Goal: Communication & Community: Answer question/provide support

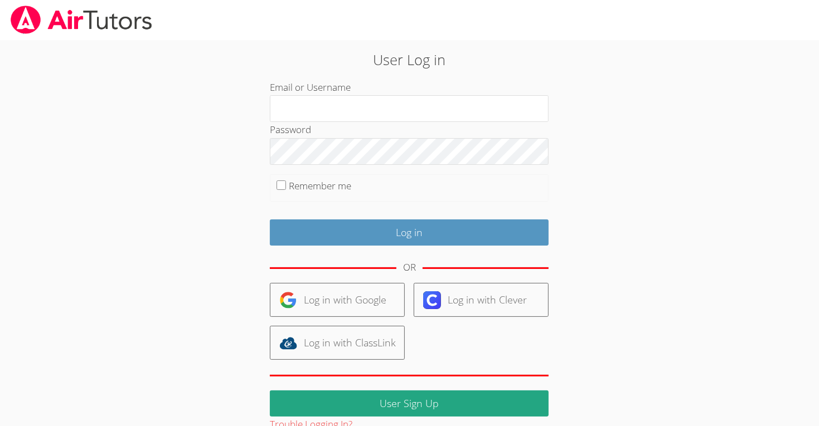
drag, startPoint x: 207, startPoint y: 323, endPoint x: 230, endPoint y: 319, distance: 23.3
click at [221, 321] on div "User Log in Email or Username Password Remember me Log in OR Log in with Google…" at bounding box center [409, 241] width 442 height 384
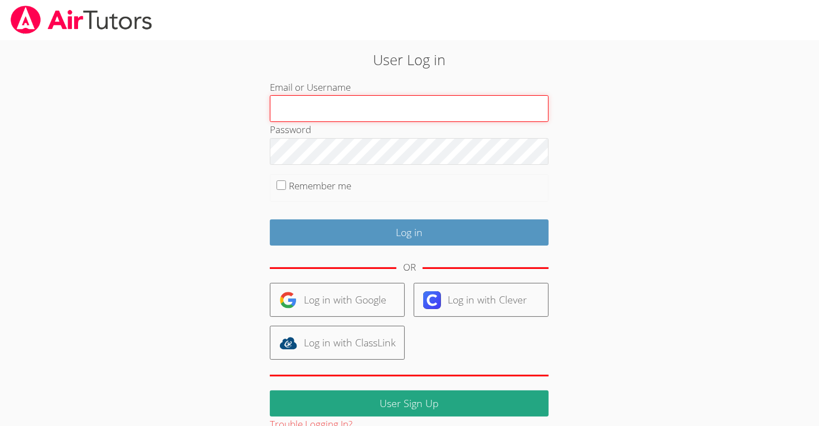
click at [487, 112] on input "Email or Username" at bounding box center [409, 108] width 279 height 27
type input "m.chamizo1.lodiusd.org"
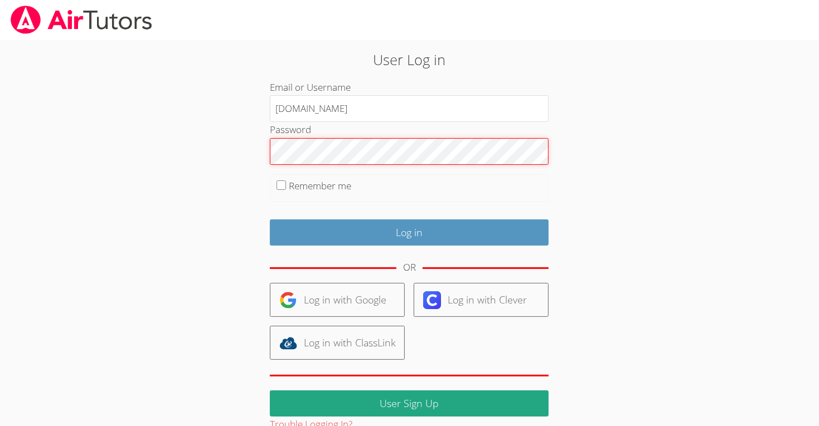
click at [270, 220] on input "Log in" at bounding box center [409, 233] width 279 height 26
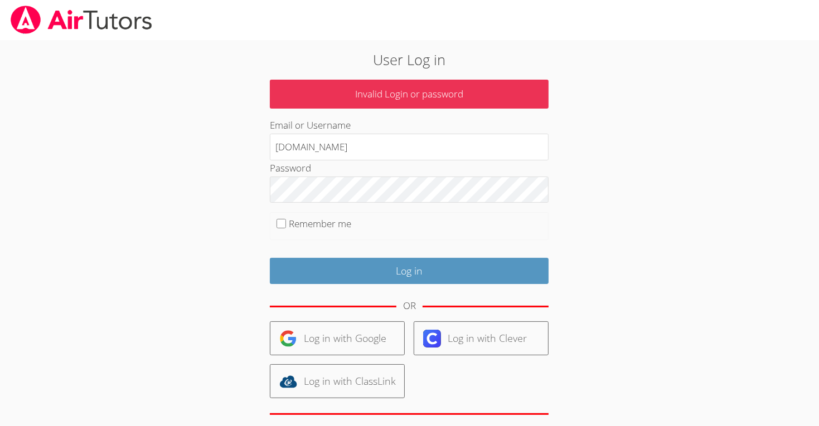
type input "[DOMAIN_NAME]"
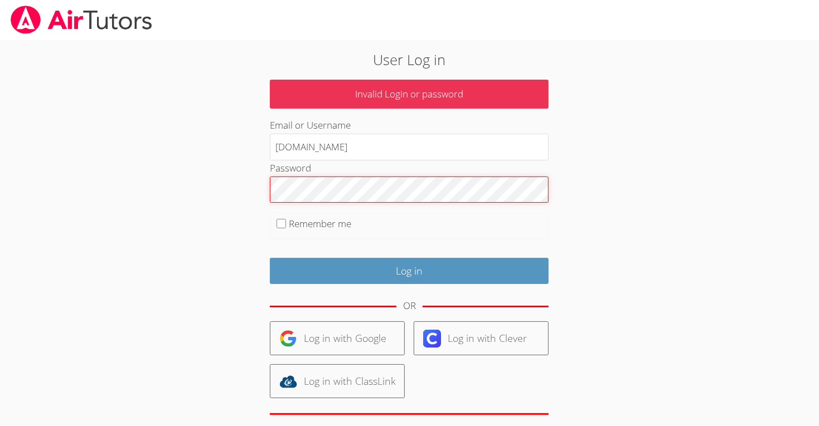
click at [270, 258] on input "Log in" at bounding box center [409, 271] width 279 height 26
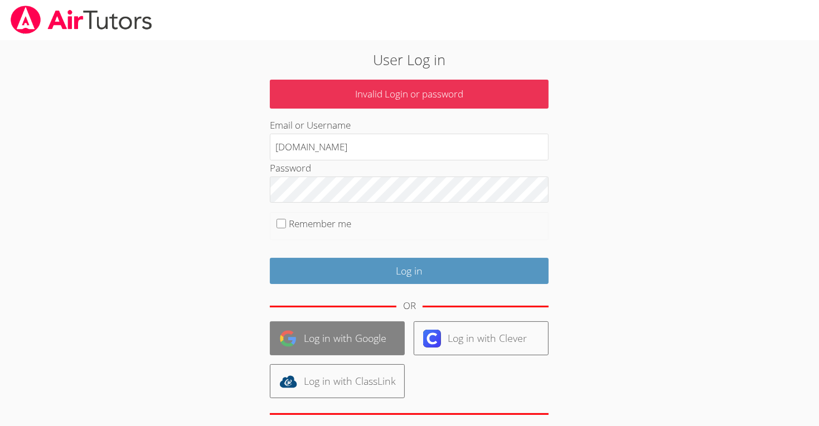
click at [364, 346] on link "Log in with Google" at bounding box center [337, 339] width 135 height 34
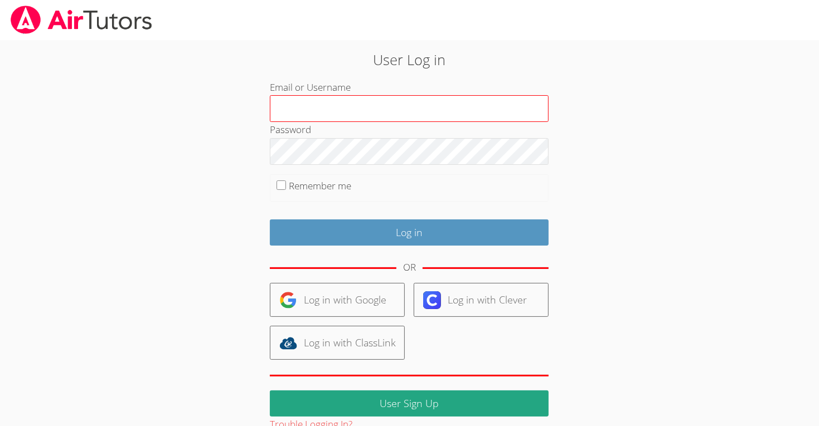
drag, startPoint x: 445, startPoint y: 95, endPoint x: 444, endPoint y: 103, distance: 8.0
click at [445, 96] on input "Email or Username" at bounding box center [409, 108] width 279 height 27
type input "m.chamizo1@lodiusd.org"
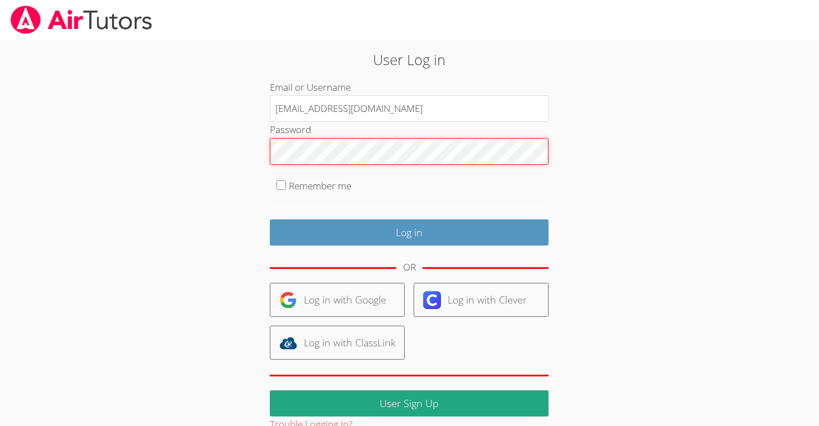
click at [270, 220] on input "Log in" at bounding box center [409, 233] width 279 height 26
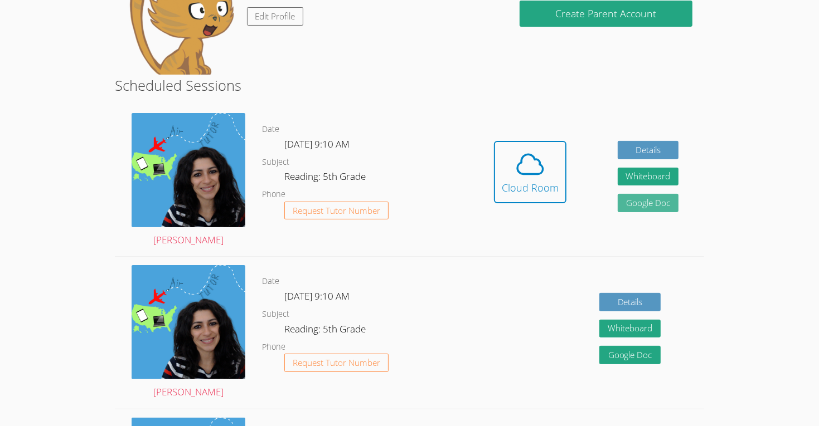
scroll to position [143, 0]
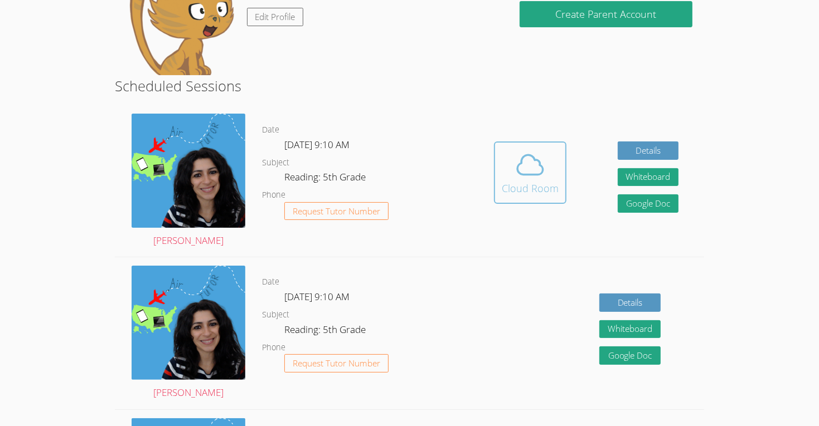
click at [518, 181] on div "Cloud Room" at bounding box center [530, 189] width 57 height 16
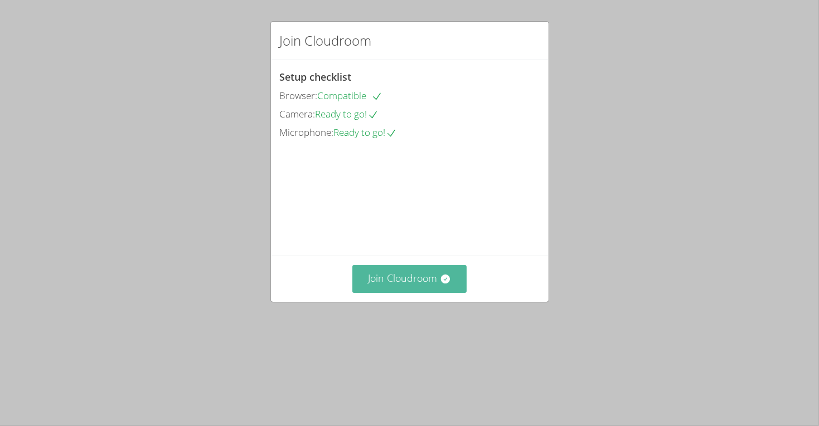
click at [421, 293] on button "Join Cloudroom" at bounding box center [409, 278] width 114 height 27
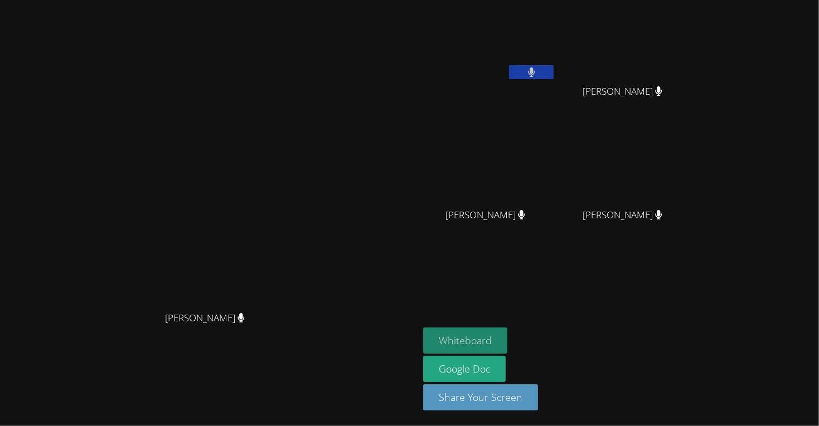
click at [507, 343] on button "Whiteboard" at bounding box center [465, 341] width 84 height 26
click at [535, 72] on icon at bounding box center [531, 71] width 7 height 9
click at [537, 74] on icon at bounding box center [532, 71] width 12 height 9
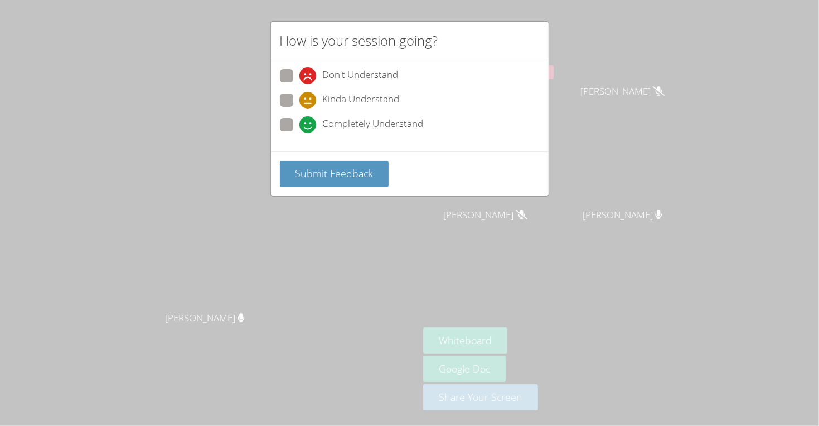
click at [321, 119] on div "Completely Understand" at bounding box center [361, 124] width 124 height 17
click at [309, 119] on input "Completely Understand" at bounding box center [303, 122] width 9 height 9
radio input "true"
click at [318, 179] on button "Submit Feedback" at bounding box center [334, 174] width 109 height 26
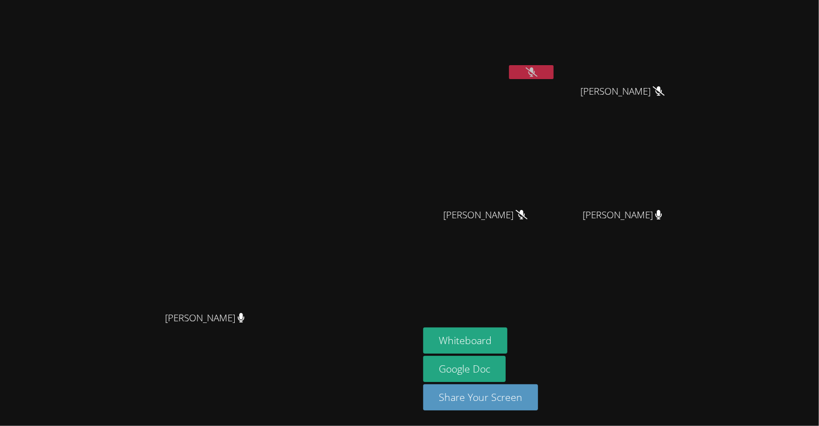
click at [537, 70] on icon at bounding box center [532, 71] width 12 height 9
click at [535, 72] on icon at bounding box center [531, 71] width 7 height 9
click at [537, 70] on icon at bounding box center [532, 71] width 12 height 9
click at [535, 70] on icon at bounding box center [531, 71] width 7 height 9
click at [535, 67] on icon at bounding box center [531, 71] width 7 height 9
